Goal: Task Accomplishment & Management: Use online tool/utility

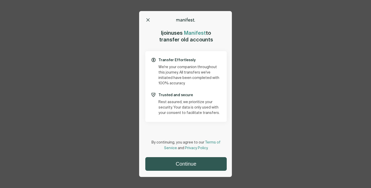
click at [194, 166] on button "Continue" at bounding box center [186, 164] width 81 height 13
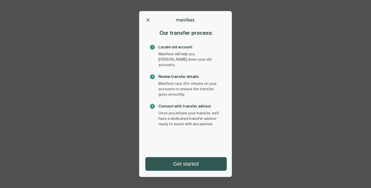
click at [203, 165] on button "Get started" at bounding box center [186, 164] width 81 height 13
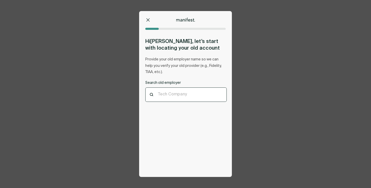
click at [185, 96] on div at bounding box center [186, 94] width 56 height 5
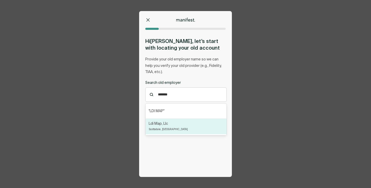
type input "*******"
click at [101, 120] on div "Options Home Exit Manifest support@usemanifest.com Hi James , let’s start with …" at bounding box center [185, 94] width 371 height 188
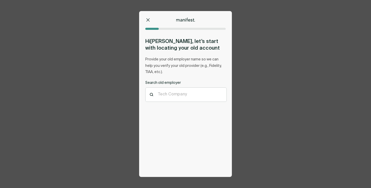
click at [149, 20] on icon at bounding box center [147, 19] width 3 height 3
